Goal: Task Accomplishment & Management: Manage account settings

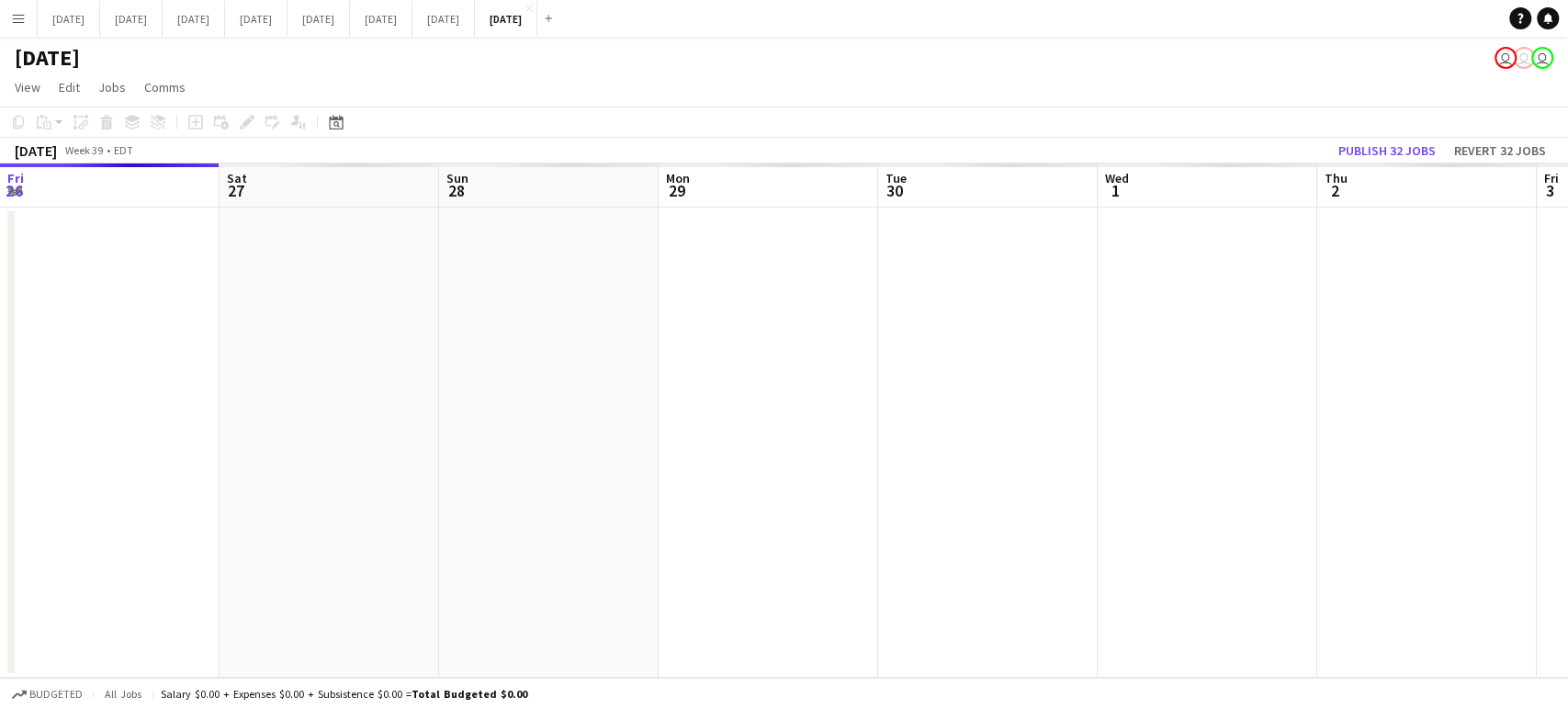
scroll to position [0, 515]
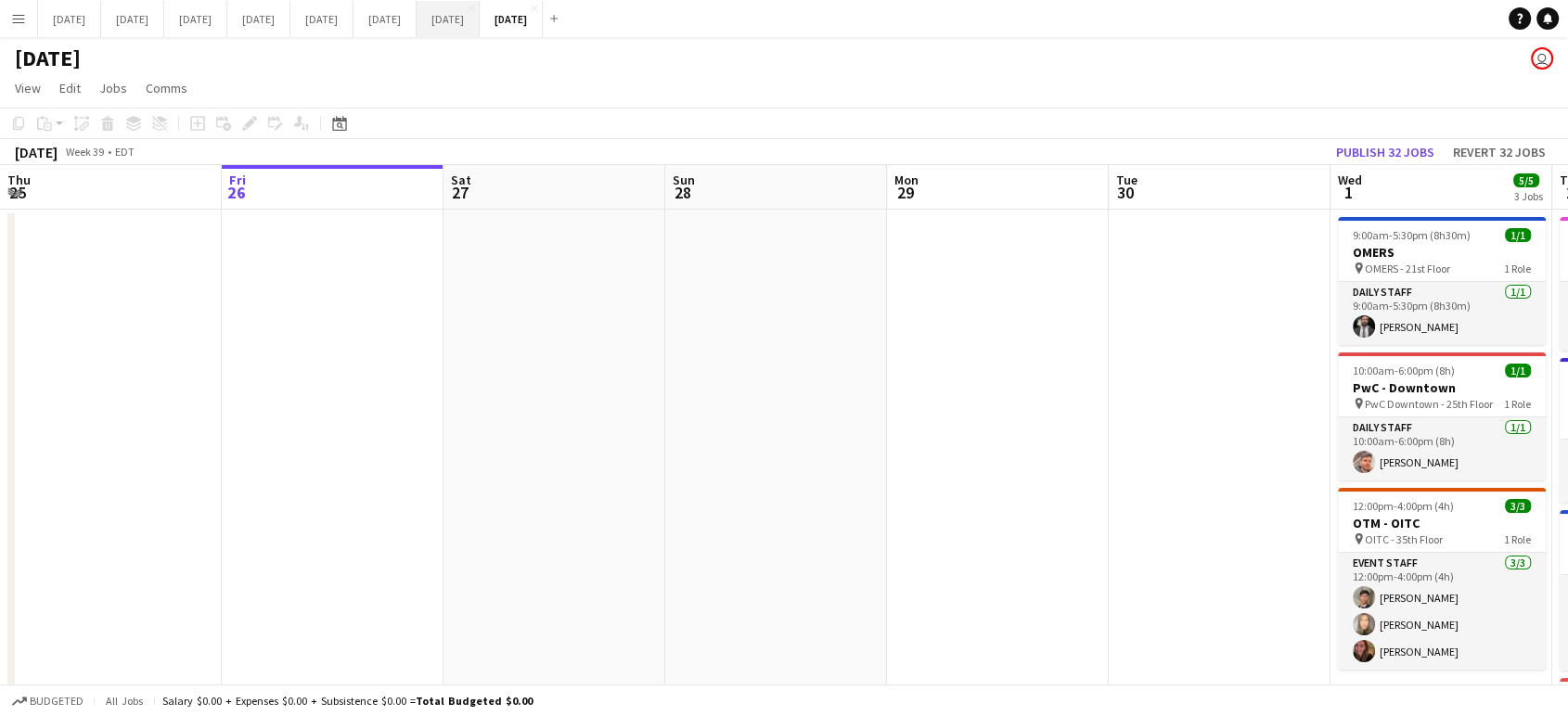
click at [480, 18] on button "[DATE] Close" at bounding box center [448, 19] width 63 height 36
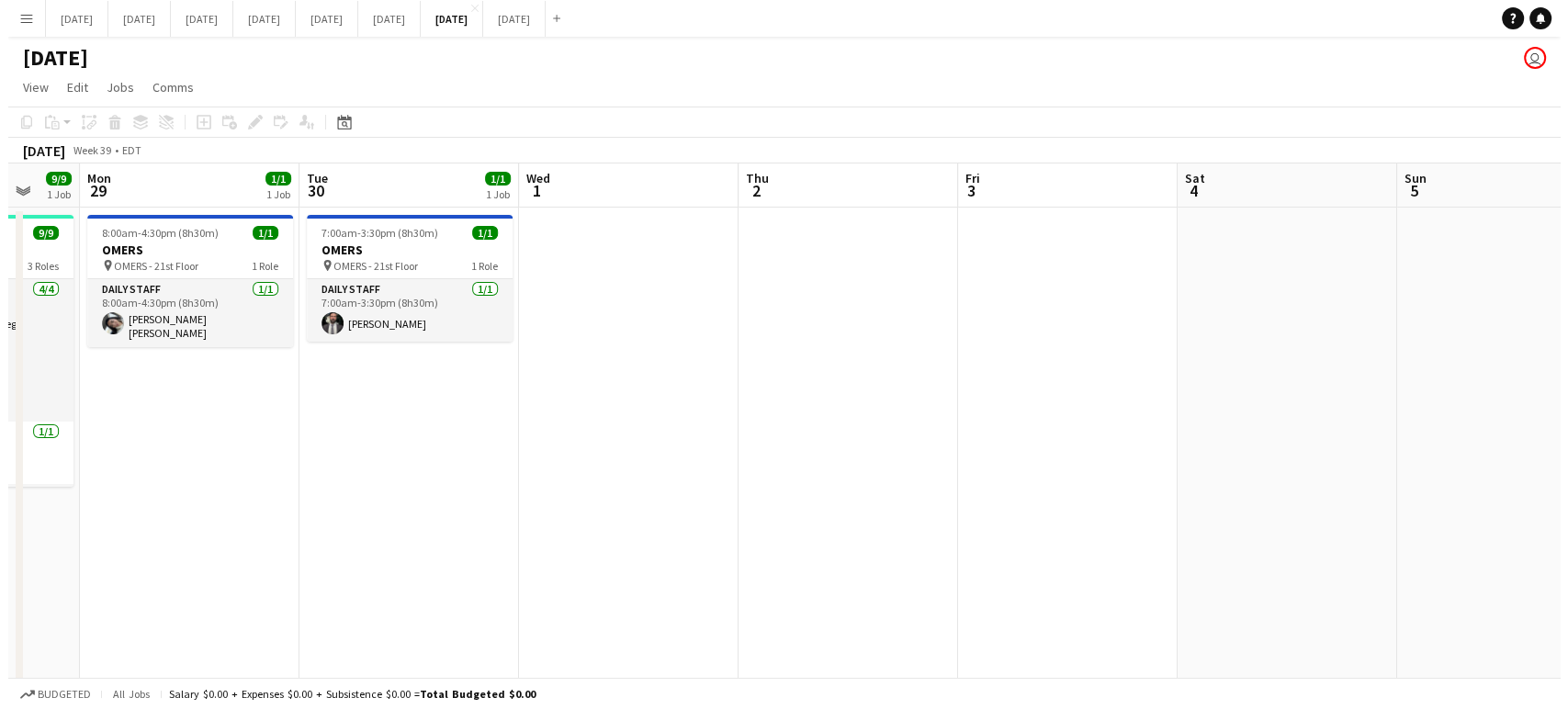
scroll to position [0, 796]
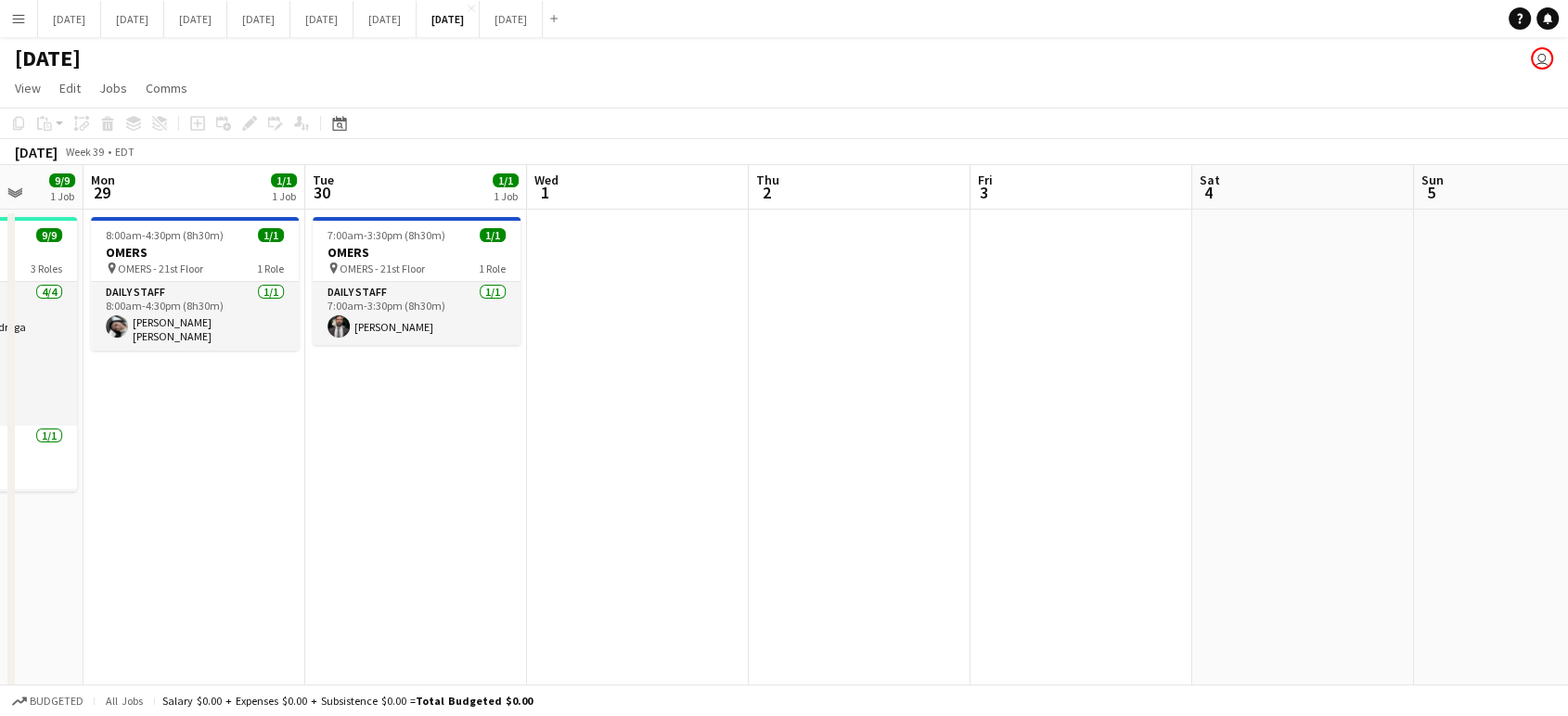
drag, startPoint x: 1306, startPoint y: 516, endPoint x: 505, endPoint y: 536, distance: 801.2
click at [542, 28] on button "[DATE] Close" at bounding box center [511, 19] width 63 height 36
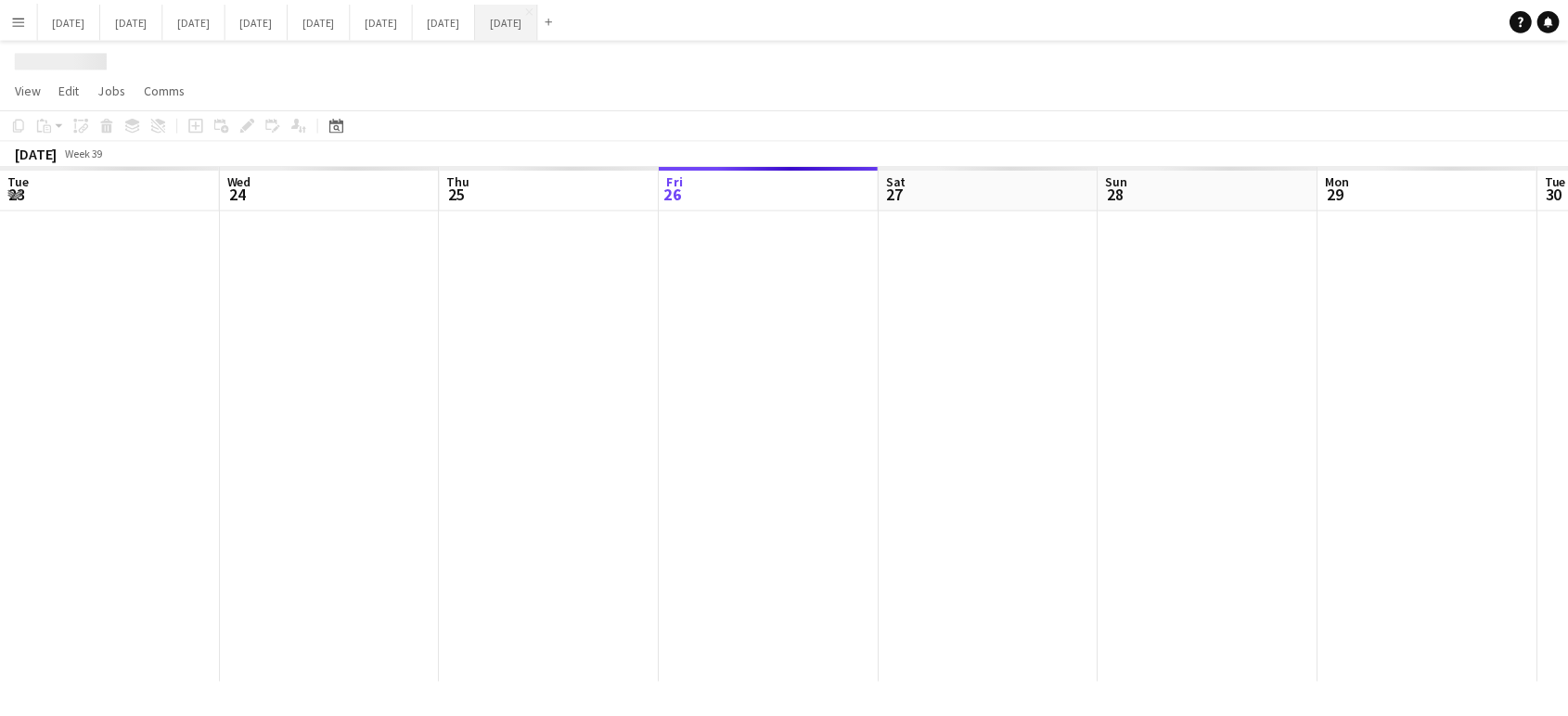
scroll to position [0, 443]
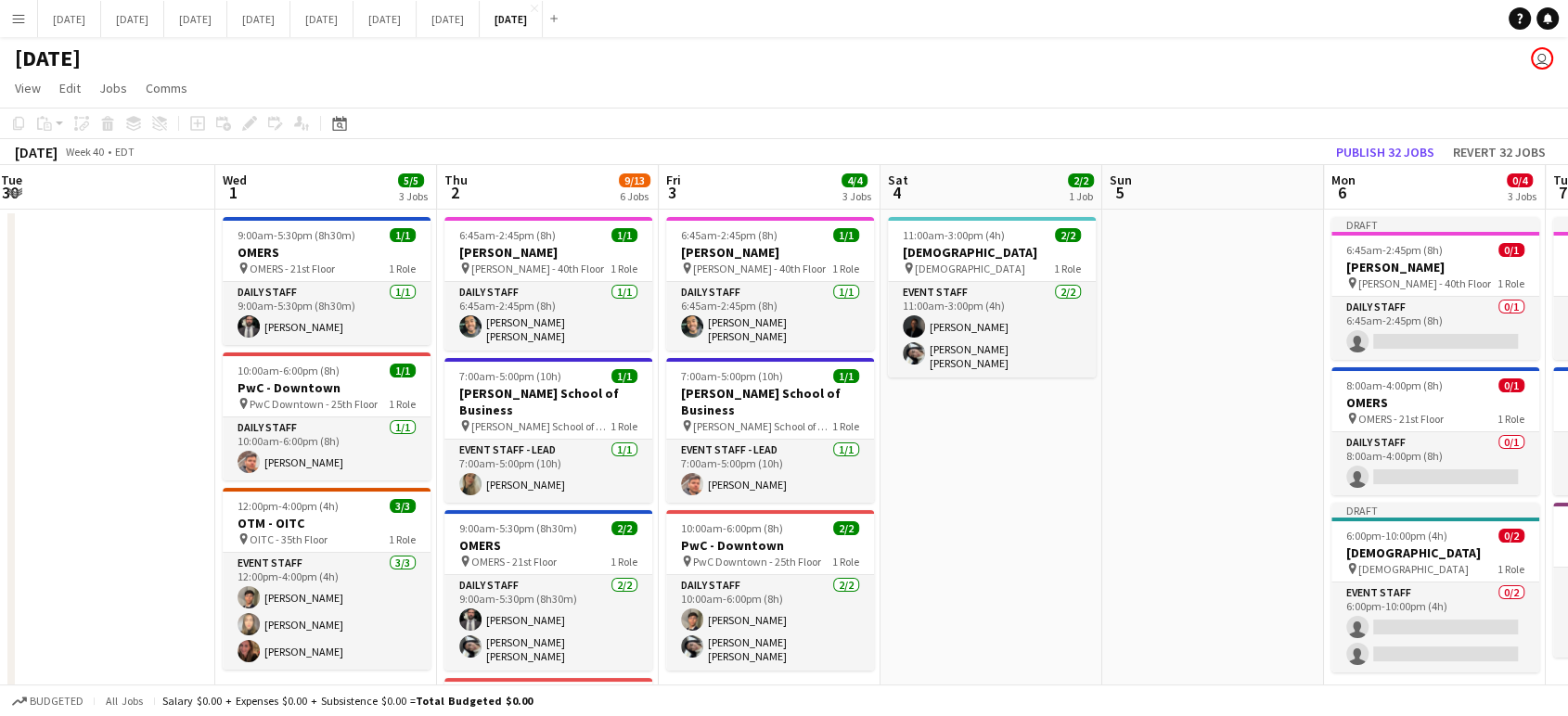
drag, startPoint x: 1056, startPoint y: 346, endPoint x: 194, endPoint y: 346, distance: 862.0
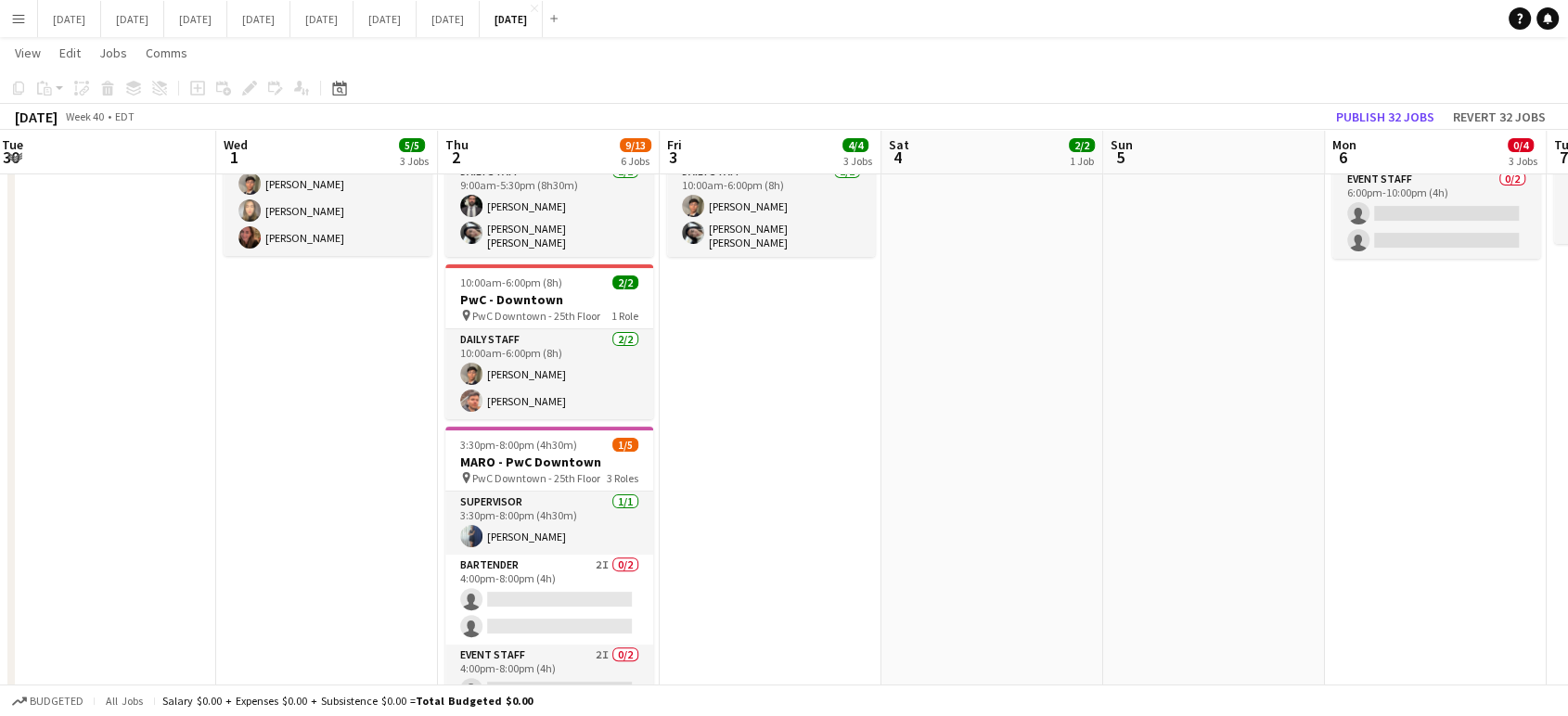
scroll to position [0, 0]
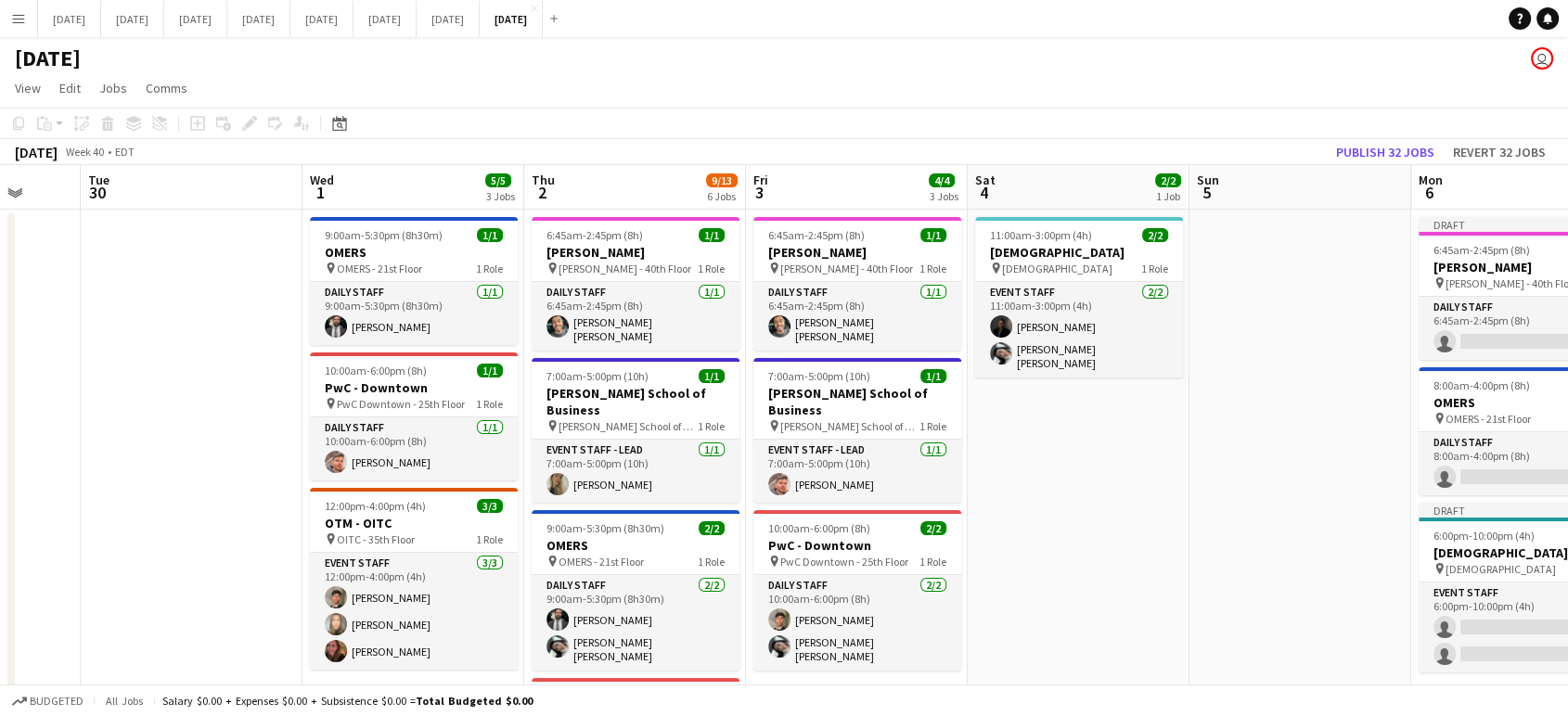
scroll to position [0, 607]
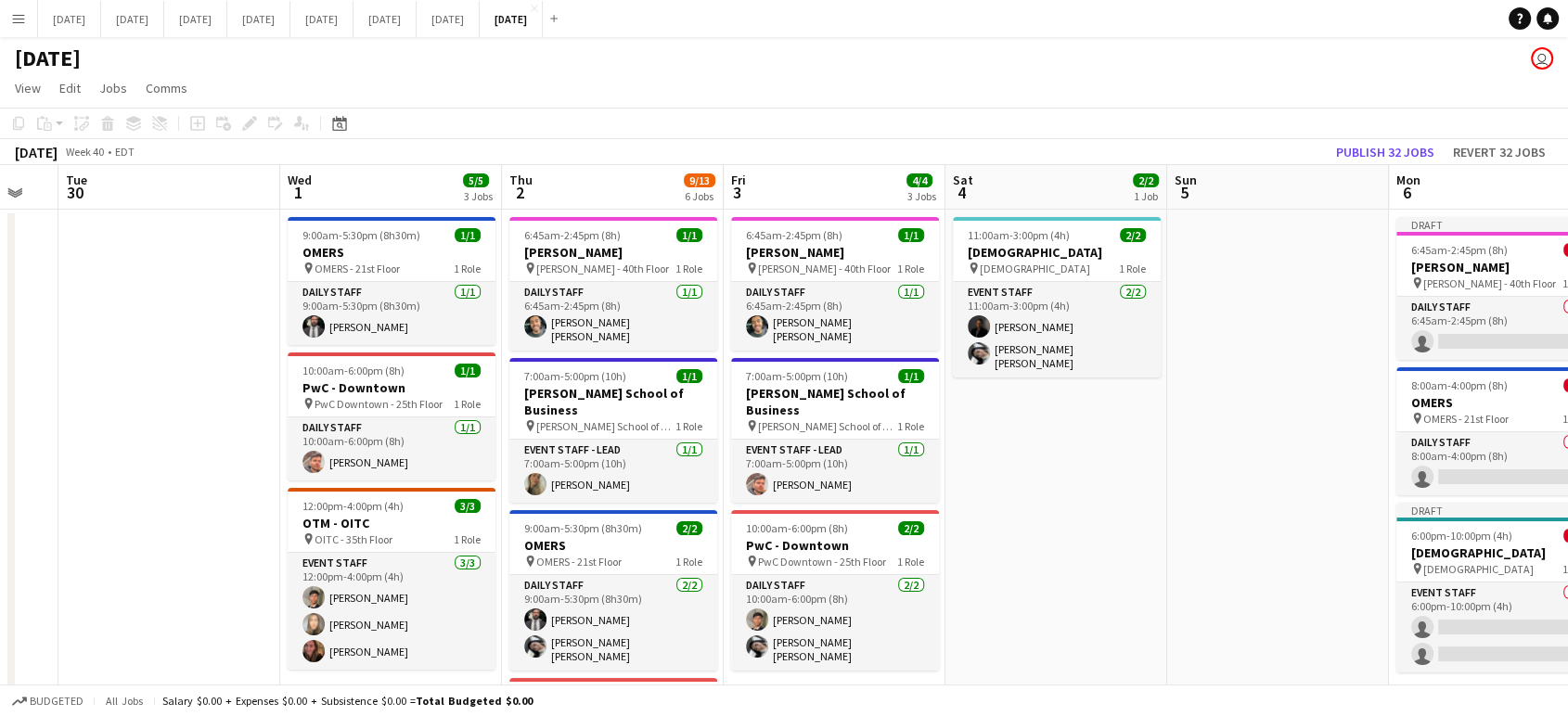
drag, startPoint x: 1140, startPoint y: 489, endPoint x: 189, endPoint y: 514, distance: 951.3
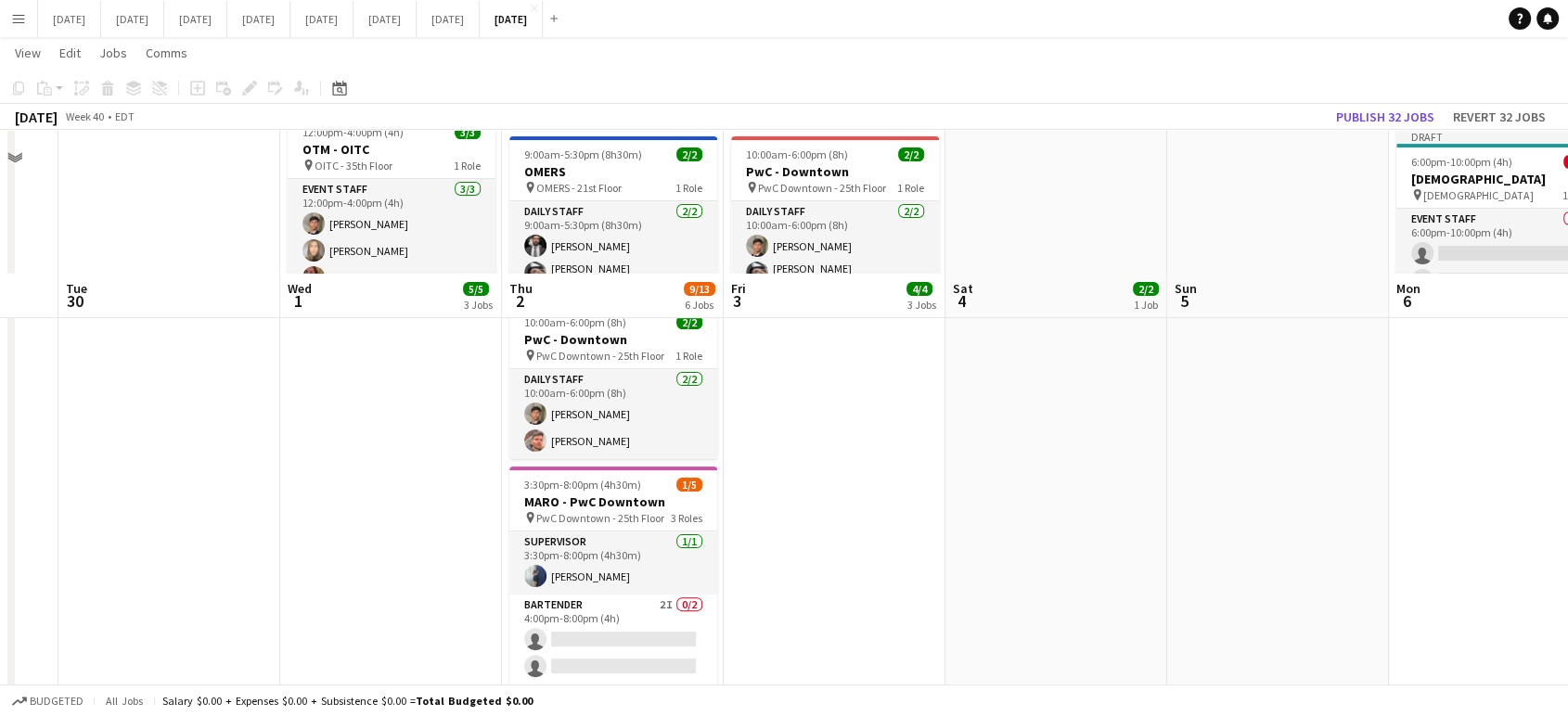
scroll to position [515, 0]
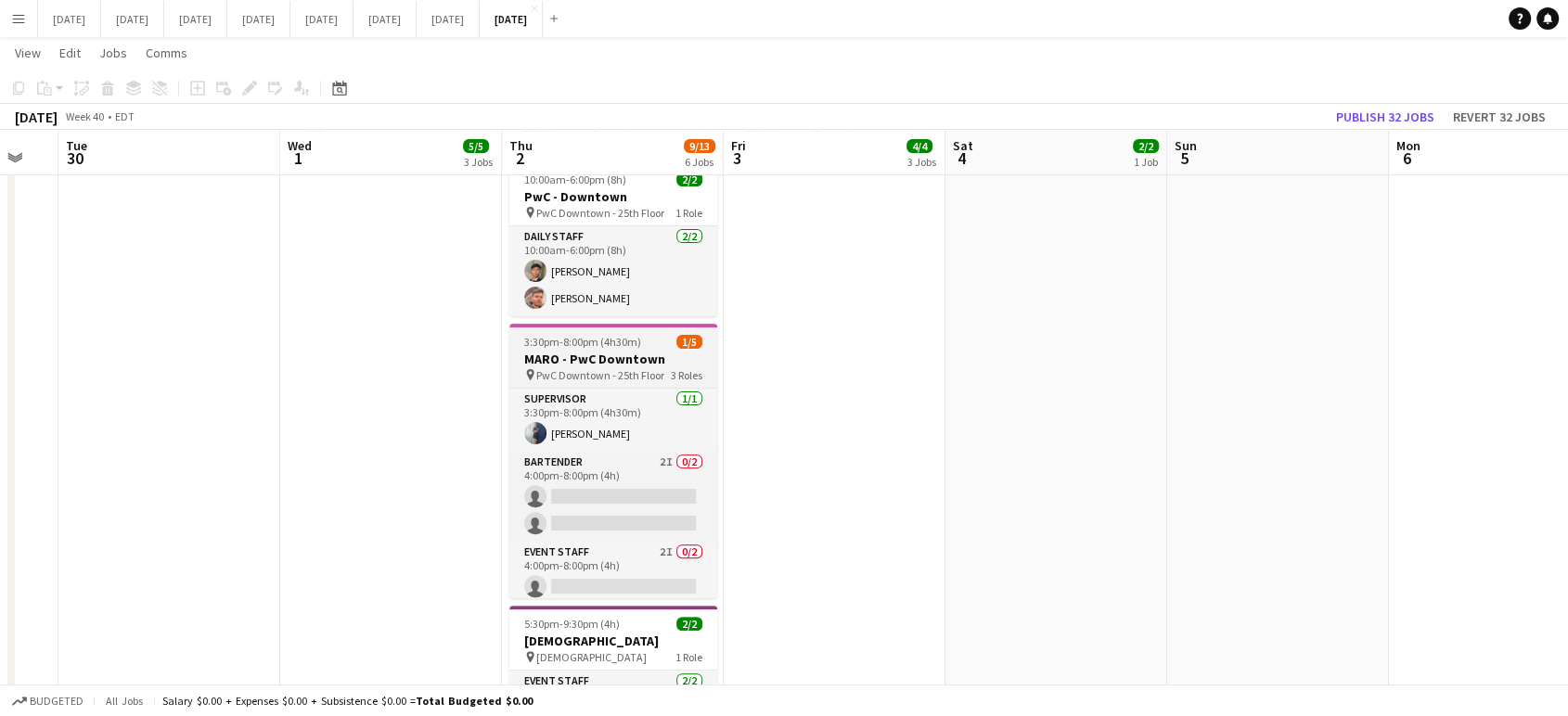
click at [596, 350] on h3 "MARO - PwC Downtown" at bounding box center [613, 358] width 208 height 17
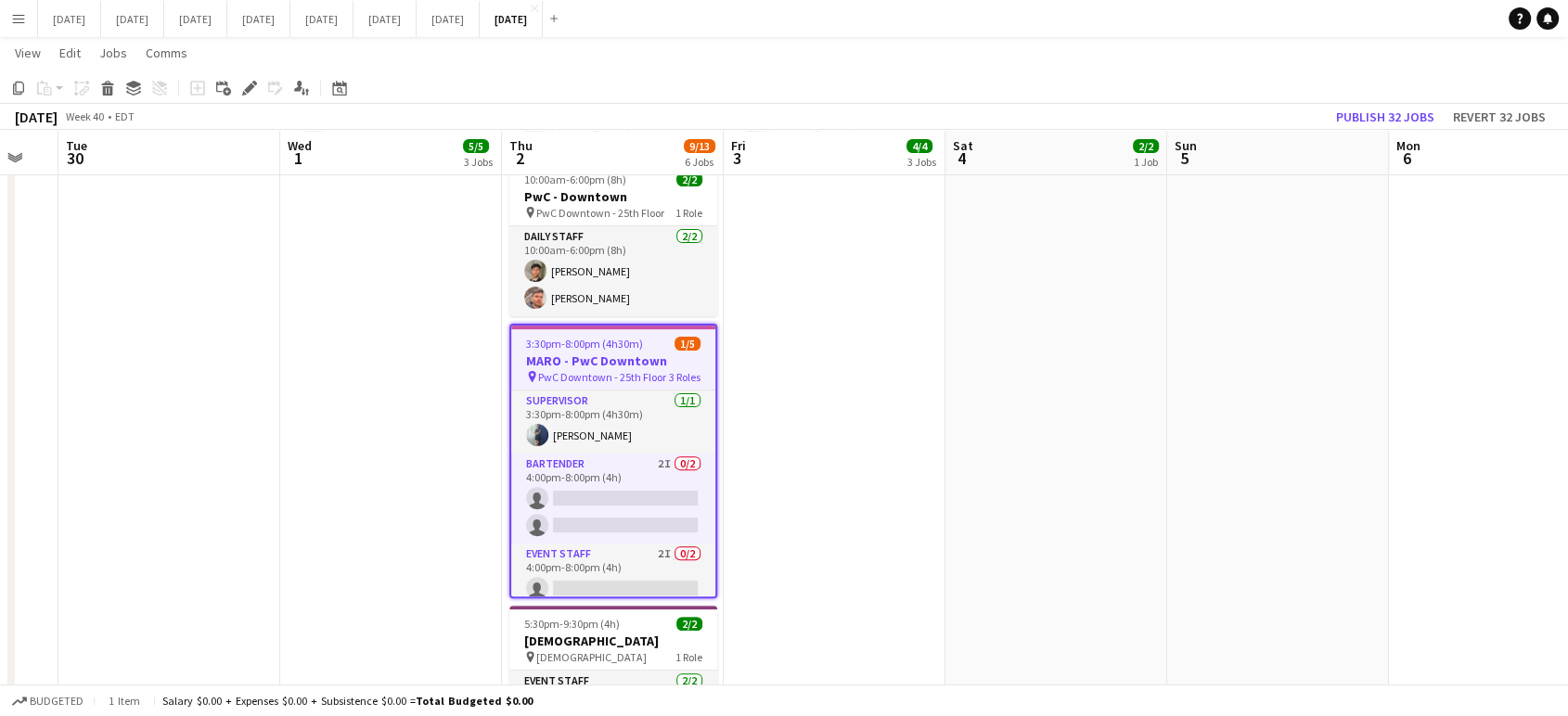
click at [598, 352] on h3 "MARO - PwC Downtown" at bounding box center [613, 360] width 205 height 17
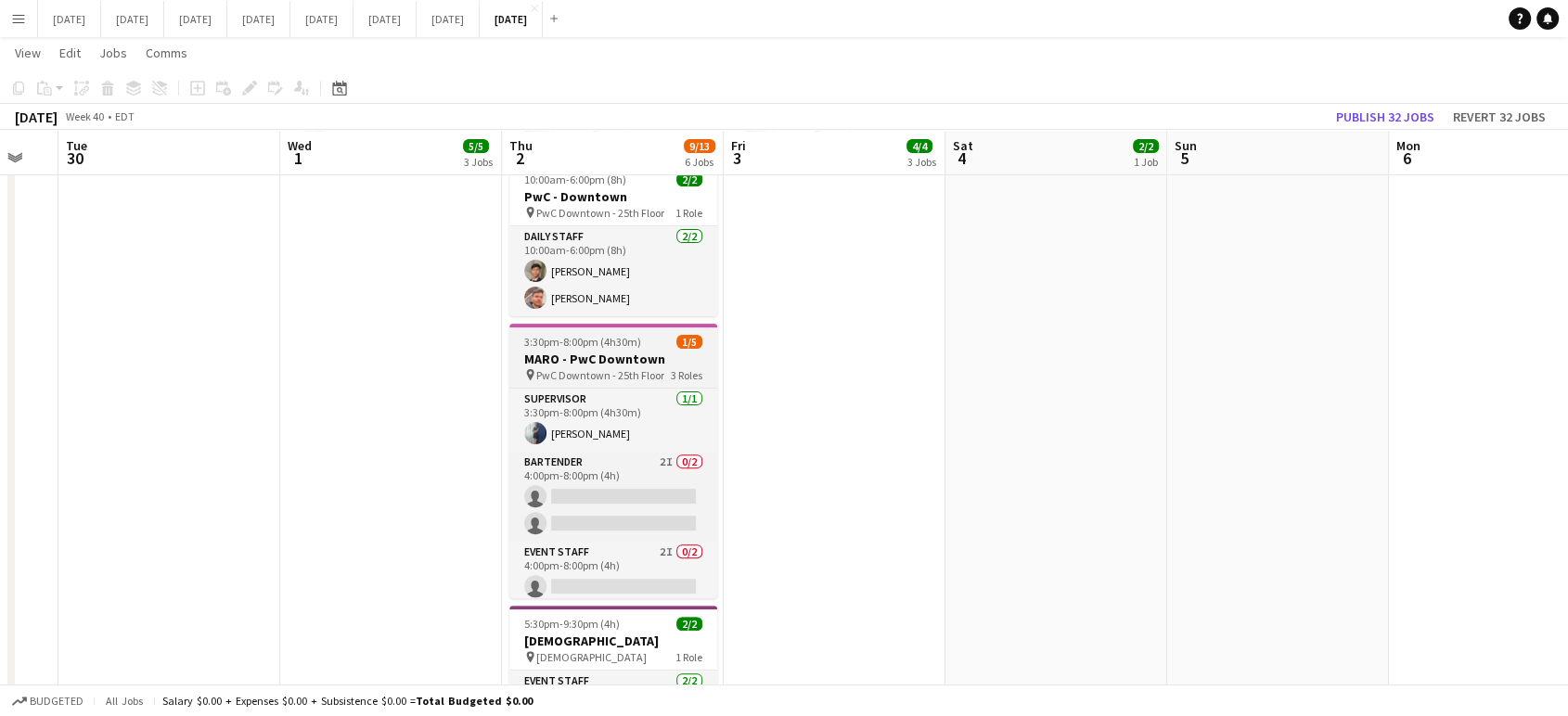
click at [598, 350] on h3 "MARO - PwC Downtown" at bounding box center [613, 358] width 208 height 17
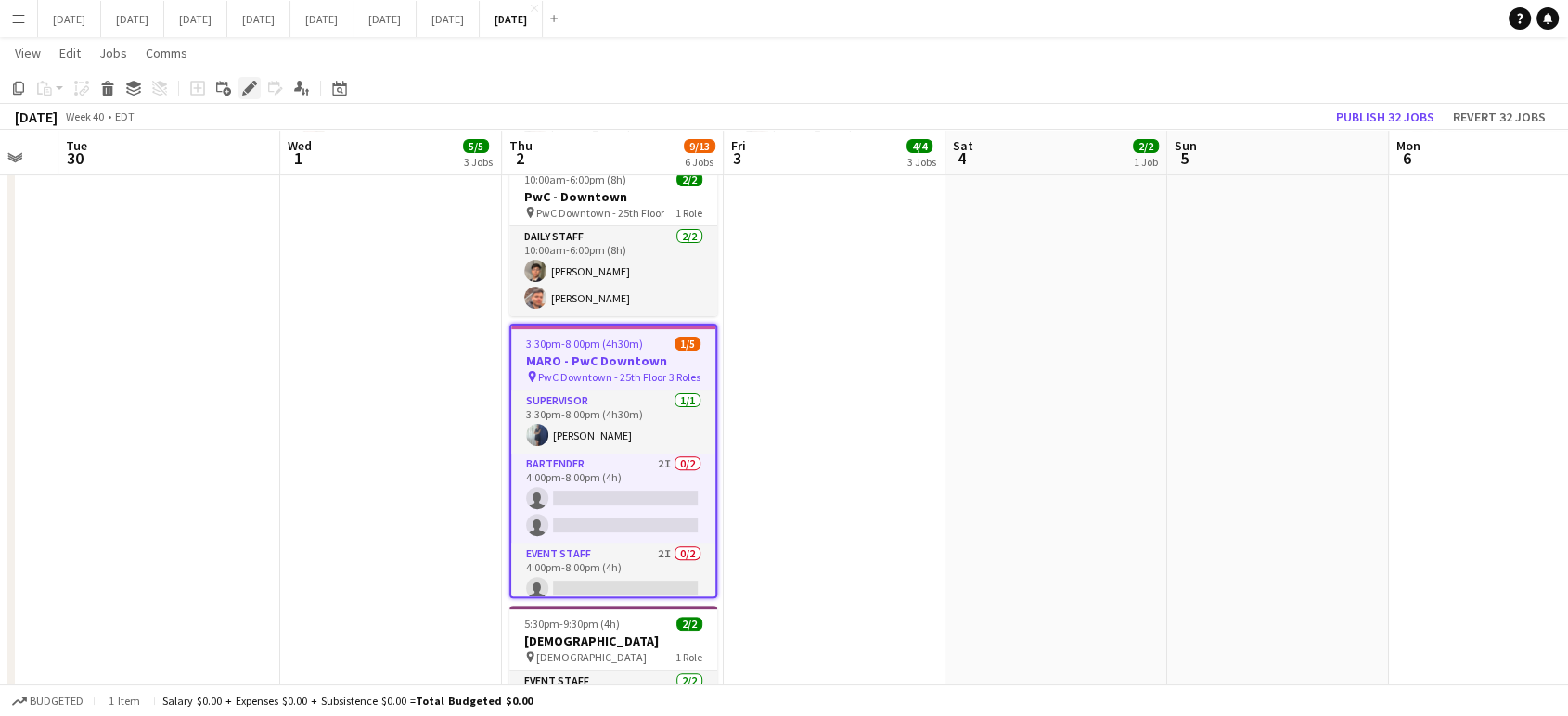
click at [246, 93] on icon at bounding box center [249, 88] width 10 height 10
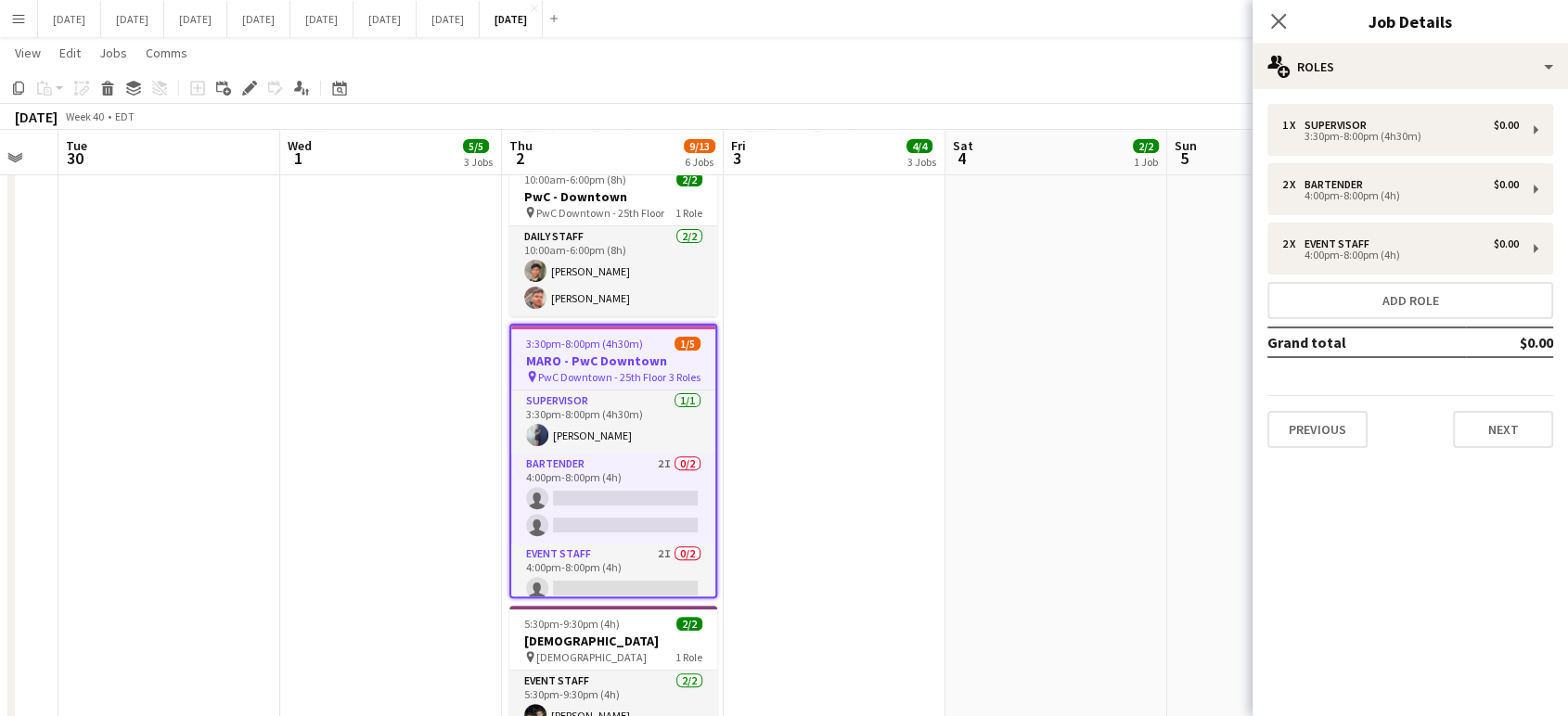
click at [913, 327] on app-date-cell "6:45am-2:45pm (8h) 1/1 DAVIES pin DAVIES - 40th Floor 1 Role Daily Staff 1/1 6:…" at bounding box center [834, 243] width 222 height 1100
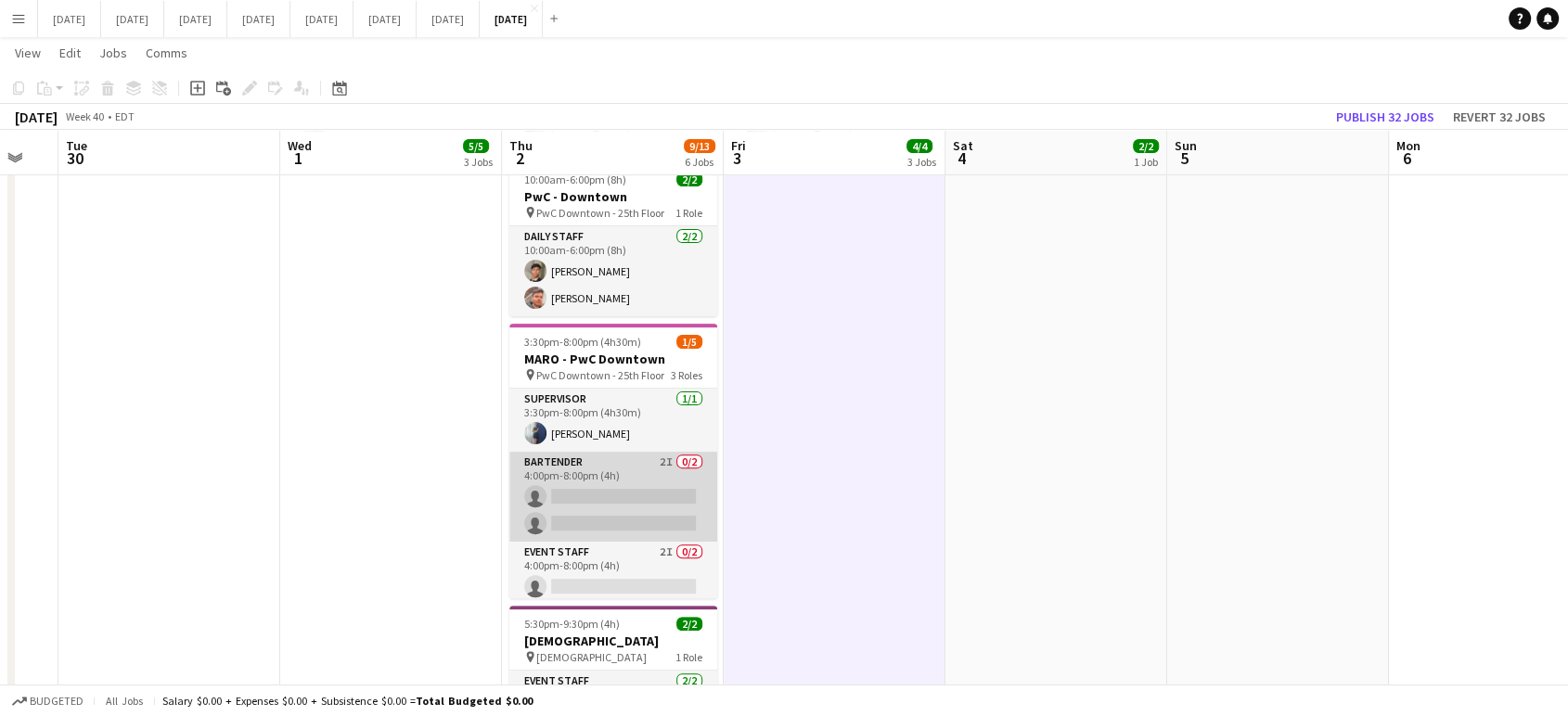
click at [629, 463] on app-card-role "Bartender 2I 0/2 4:00pm-8:00pm (4h) single-neutral-actions single-neutral-actio…" at bounding box center [613, 497] width 208 height 90
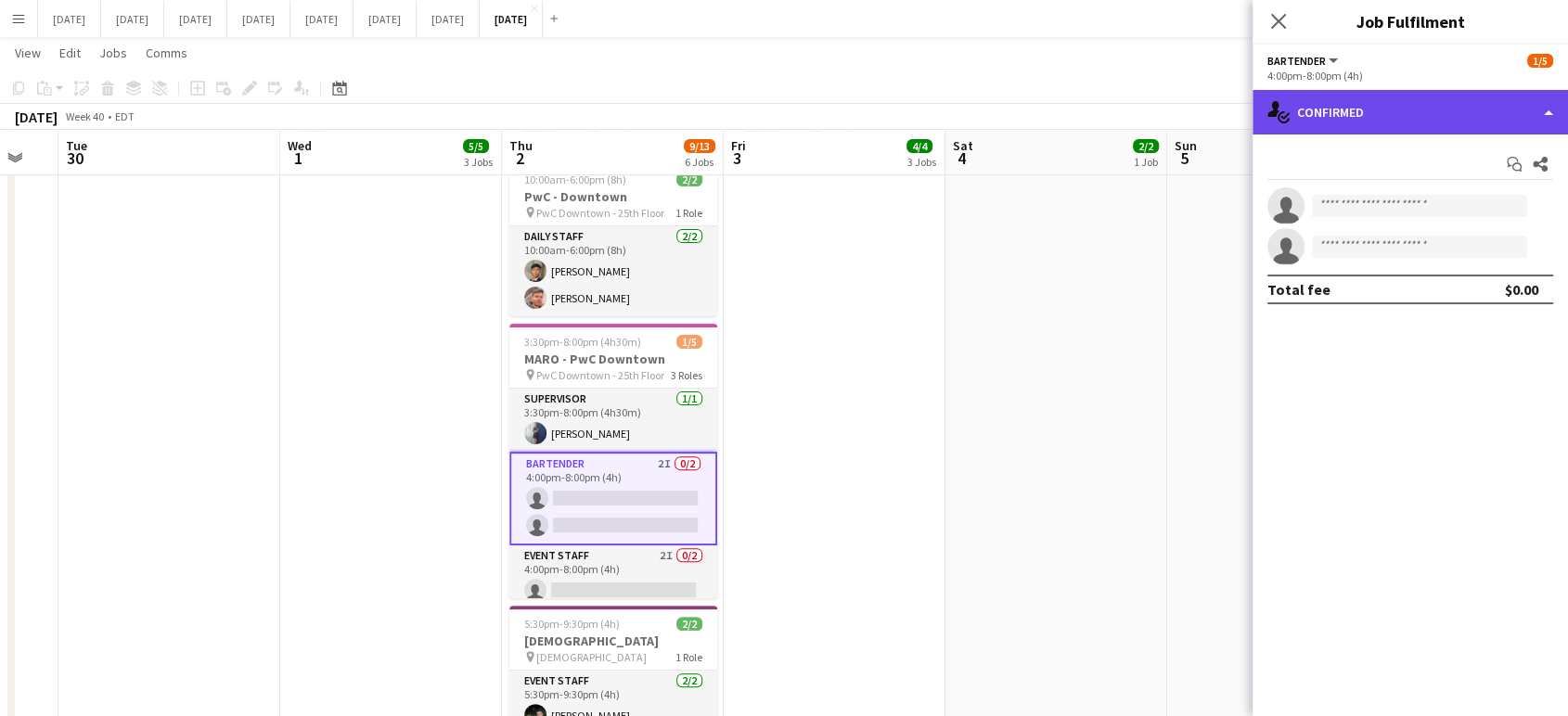
click at [1552, 110] on div "single-neutral-actions-check-2 Confirmed" at bounding box center [1410, 112] width 315 height 44
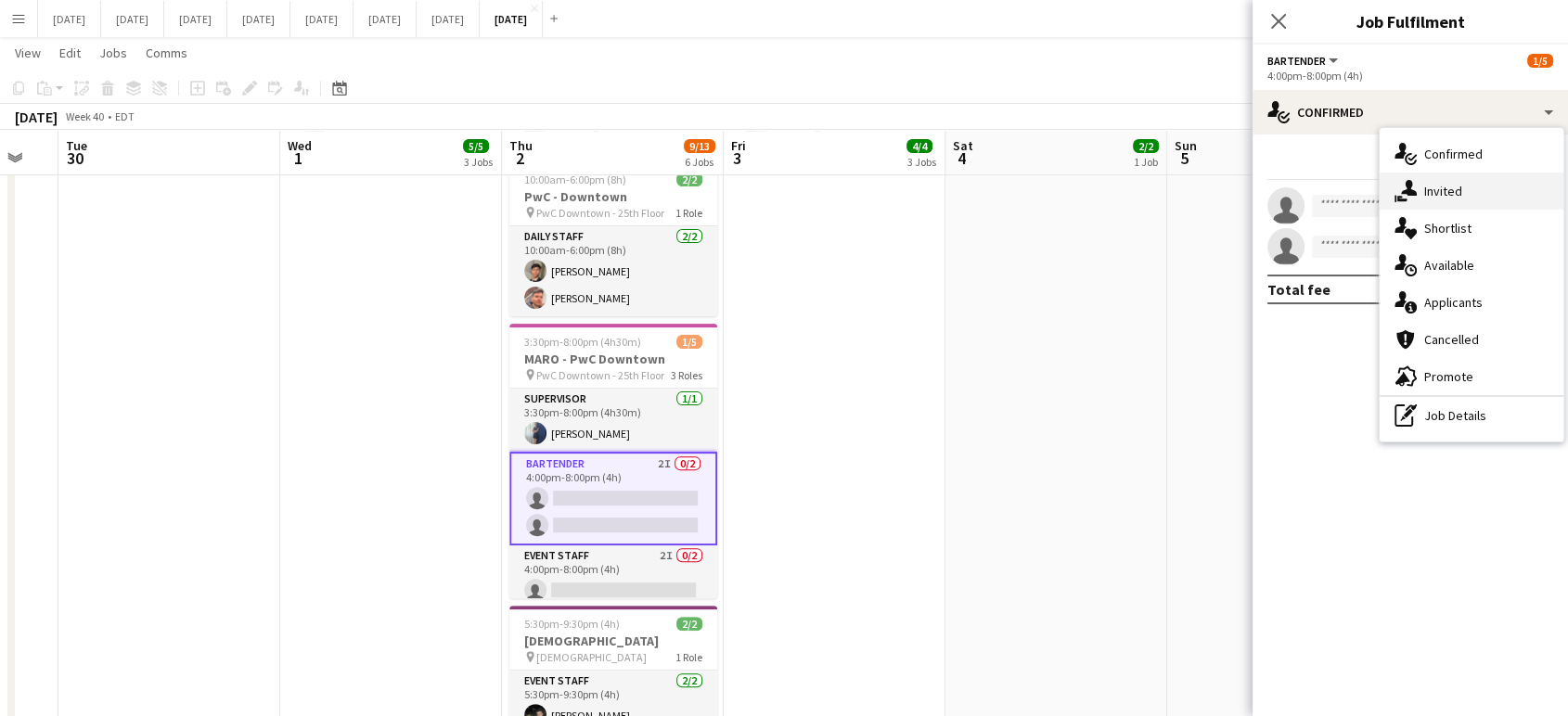
click at [1469, 183] on div "single-neutral-actions-share-1 Invited" at bounding box center [1471, 191] width 184 height 37
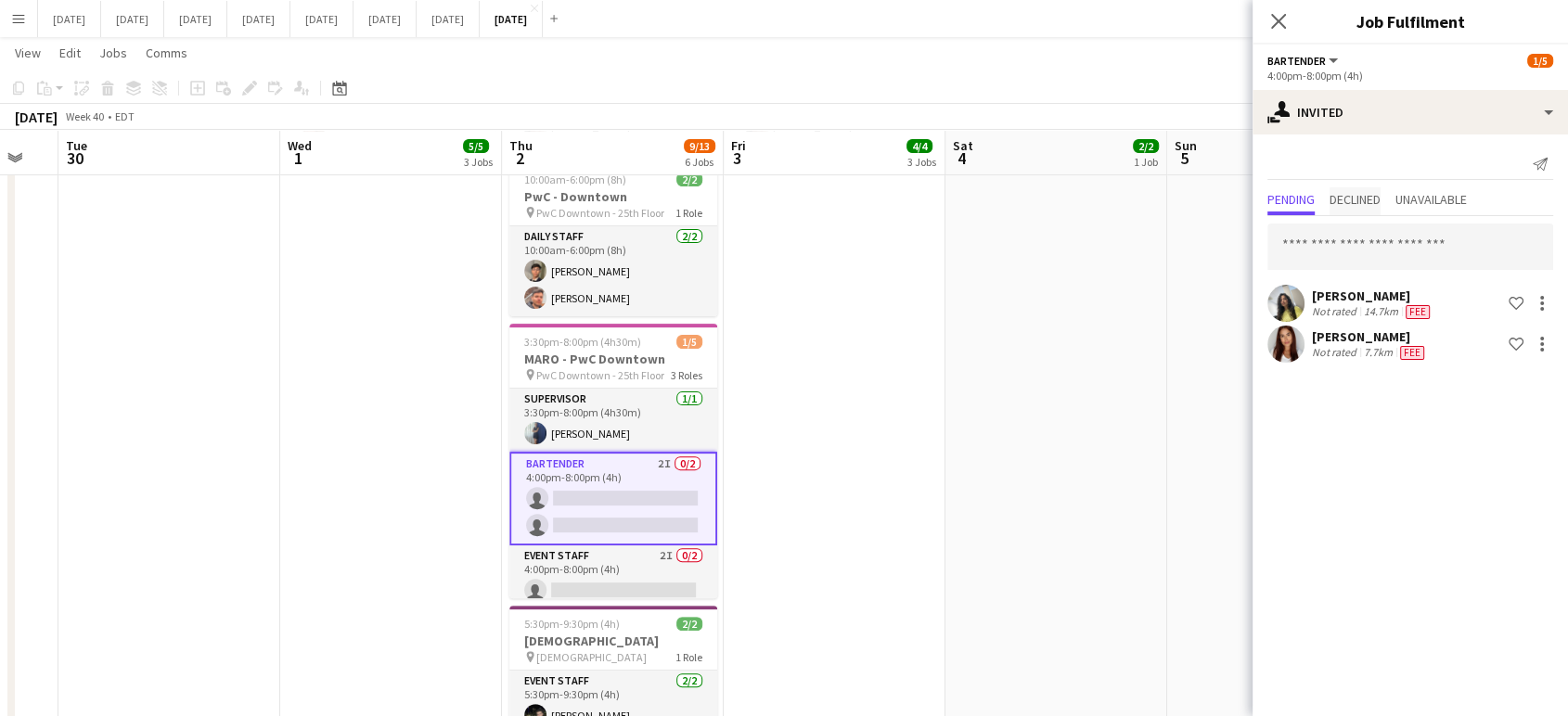
click at [1360, 204] on span "Declined" at bounding box center [1355, 199] width 51 height 13
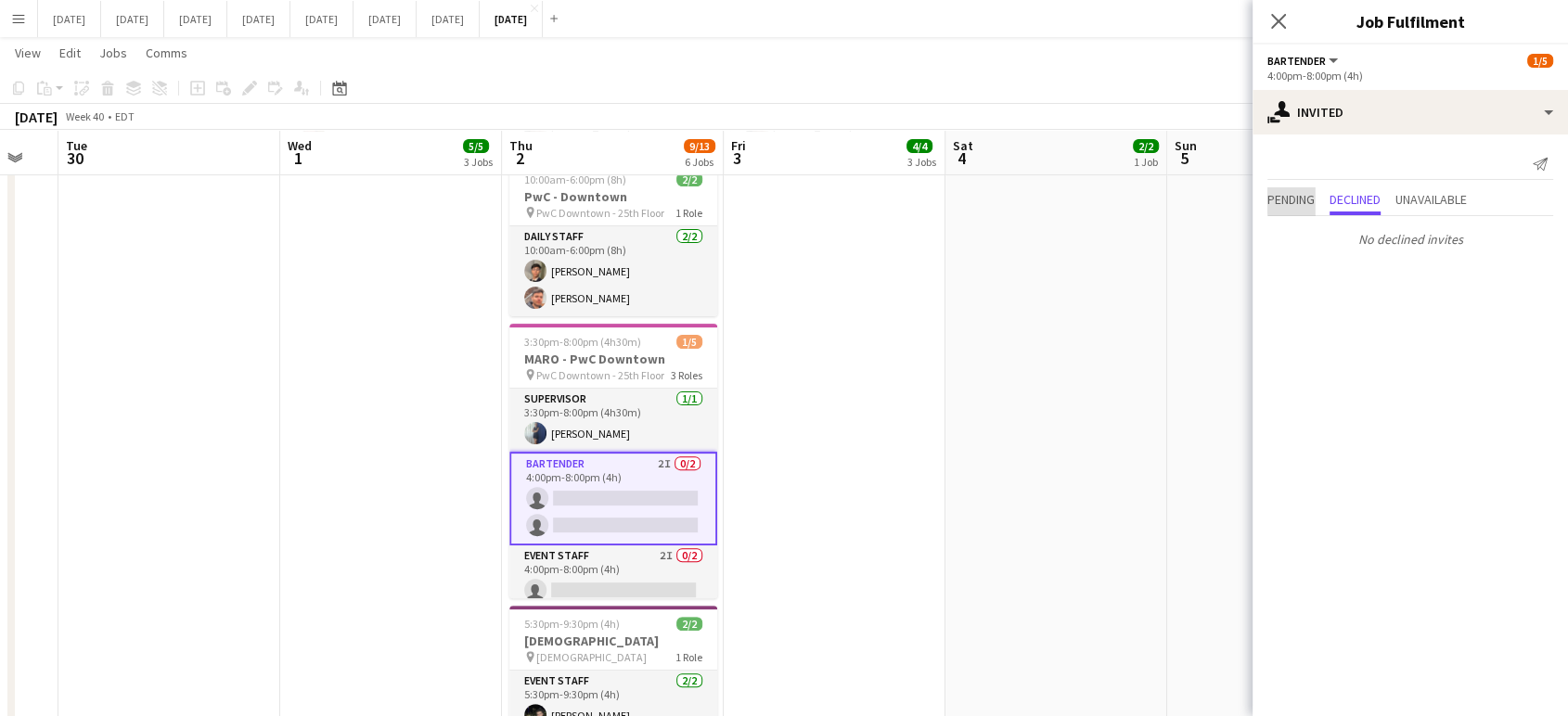
click at [1297, 200] on span "Pending" at bounding box center [1291, 199] width 47 height 13
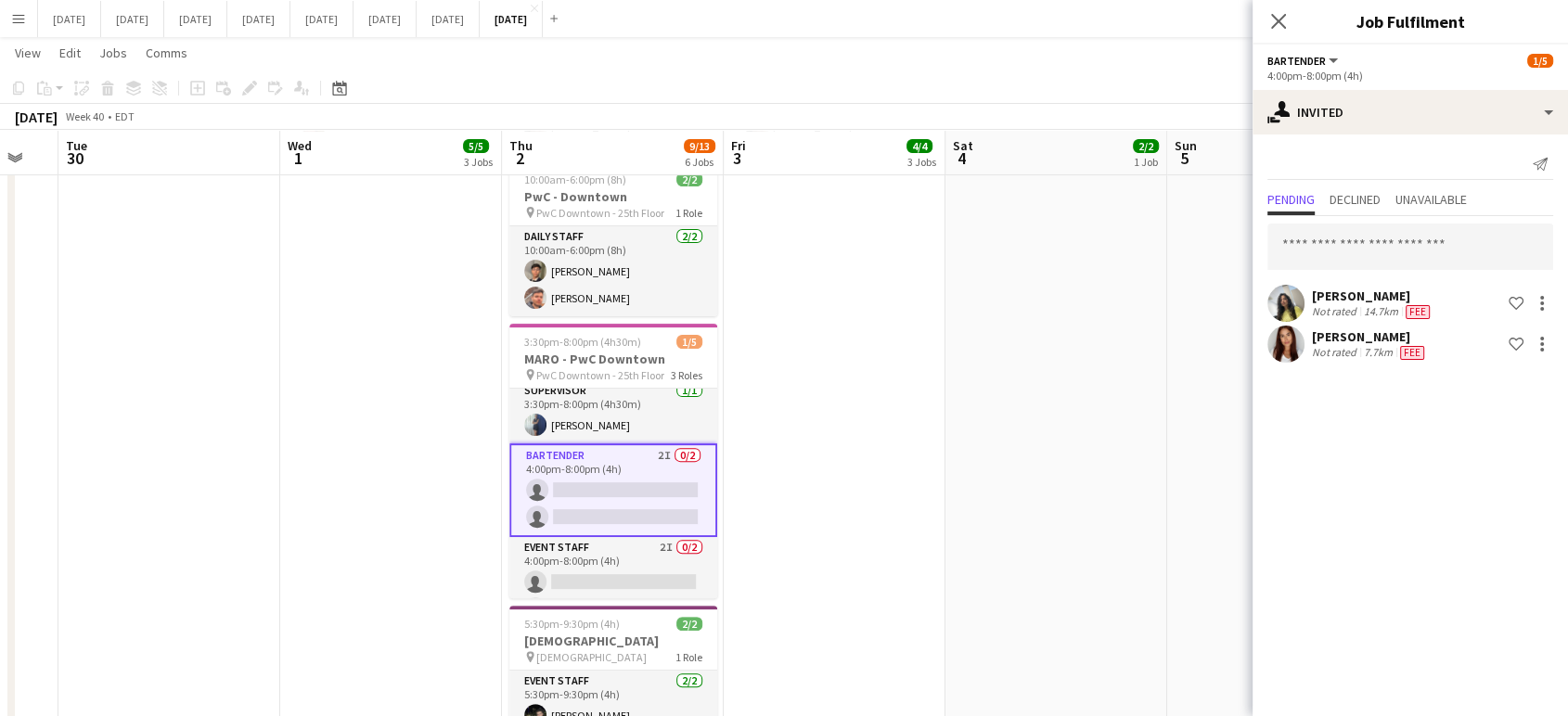
scroll to position [36, 0]
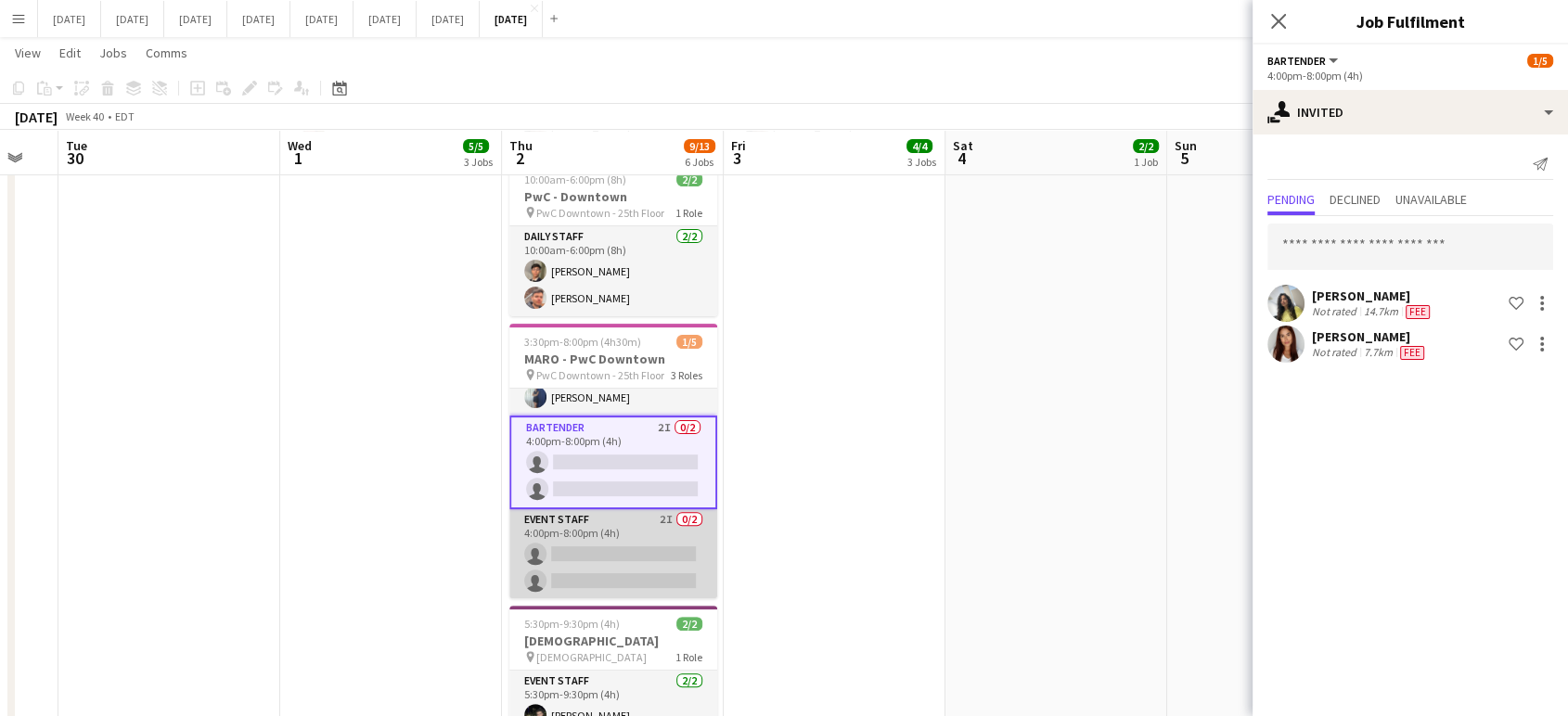
click at [642, 550] on app-card-role "Event Staff 2I 0/2 4:00pm-8:00pm (4h) single-neutral-actions single-neutral-act…" at bounding box center [613, 554] width 208 height 90
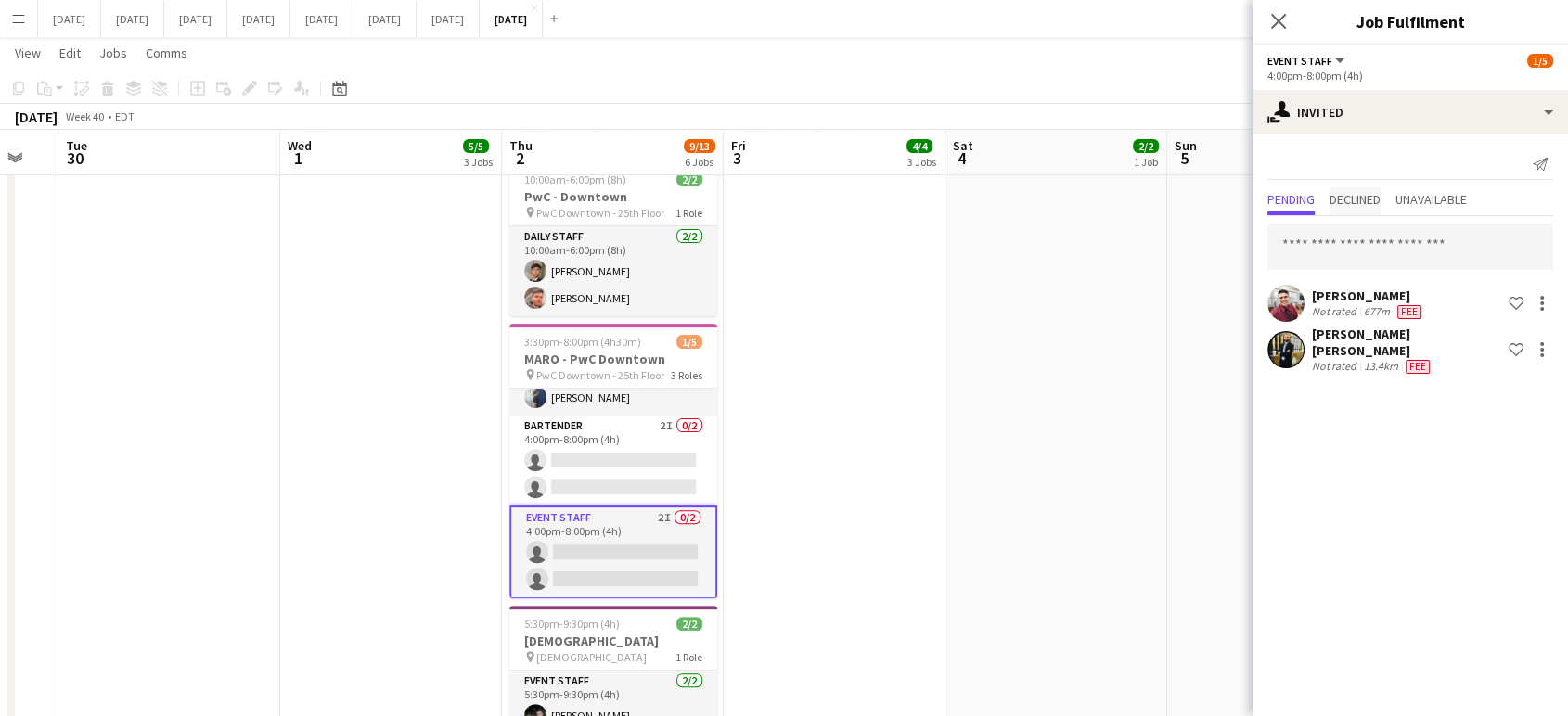
click at [1370, 208] on span "Declined" at bounding box center [1355, 201] width 51 height 27
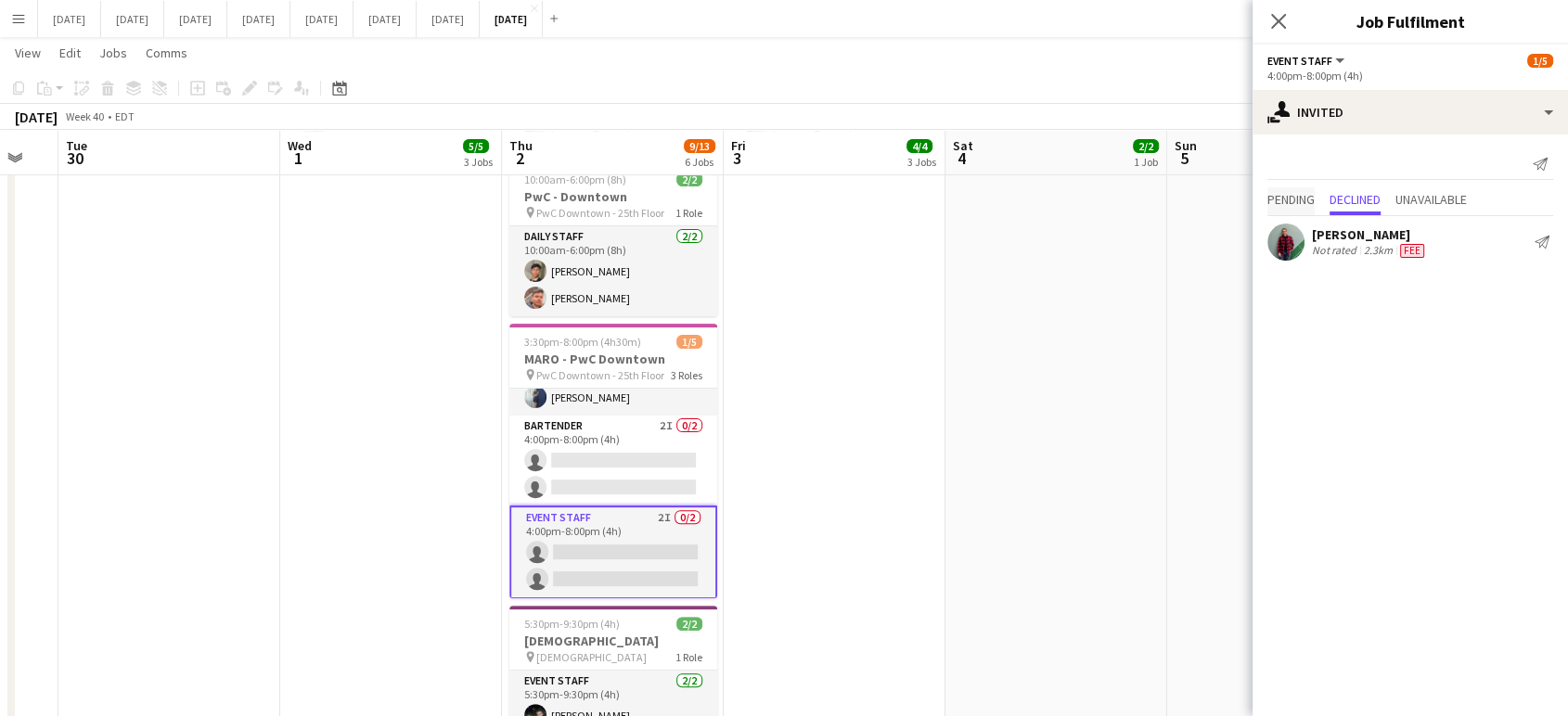
click at [1284, 205] on span "Pending" at bounding box center [1291, 199] width 47 height 13
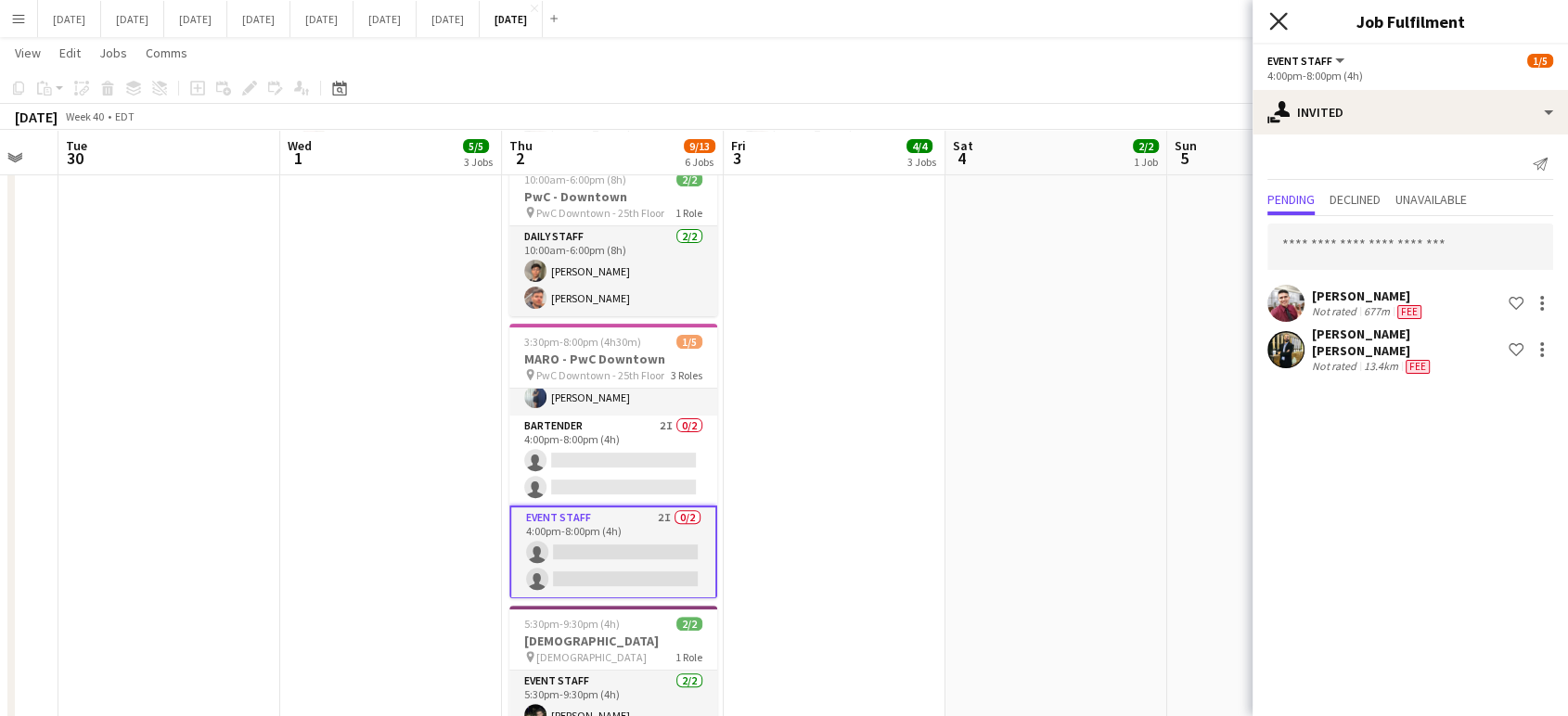
click at [1276, 16] on icon "Close pop-in" at bounding box center [1278, 21] width 18 height 18
